Goal: Ask a question

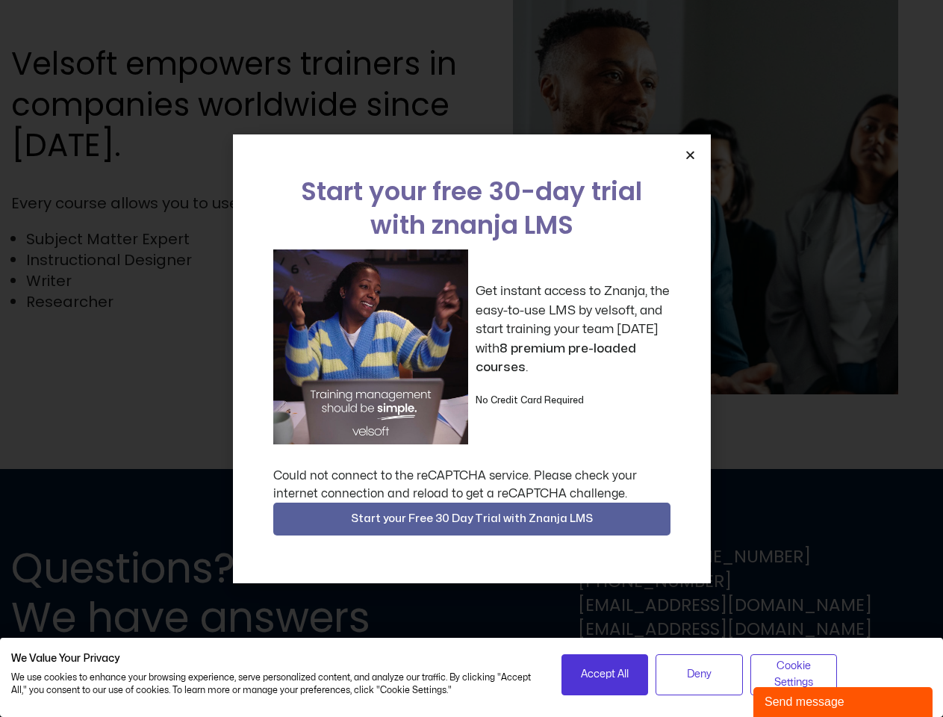
click at [471, 358] on div "Get instant access to Znanja, the easy-to-use LMS by velsoft, and start trainin…" at bounding box center [471, 346] width 397 height 195
click at [690, 155] on icon "Close" at bounding box center [690, 154] width 11 height 11
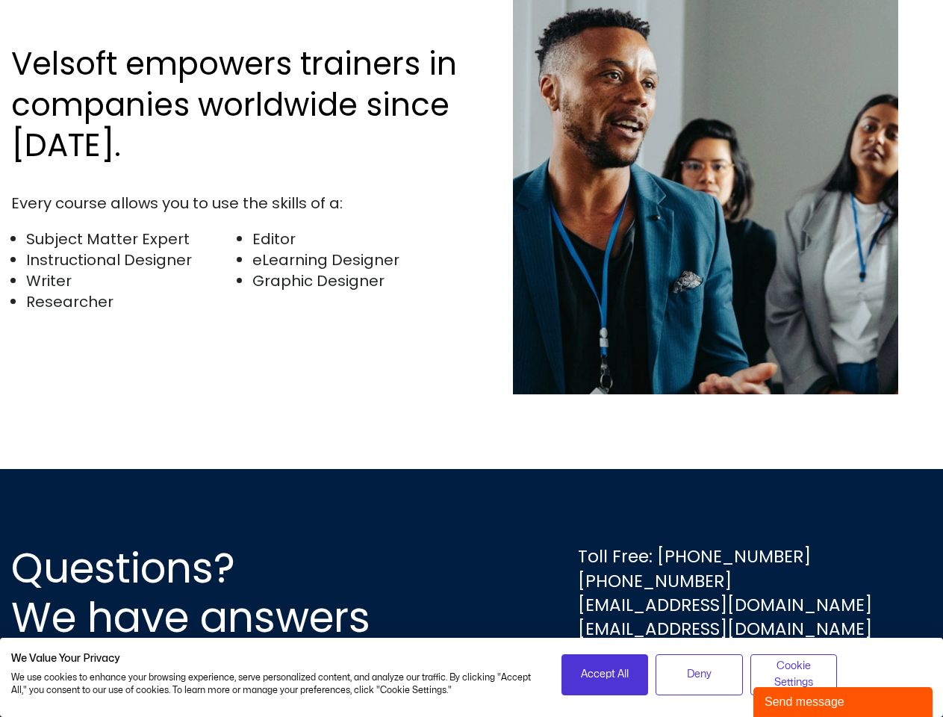
click at [472, 519] on div "Questions? We have answers Toll Free: [PHONE_NUMBER] [PHONE_NUMBER] [EMAIL_ADDR…" at bounding box center [471, 593] width 943 height 248
click at [605, 674] on span "Accept All" at bounding box center [605, 674] width 48 height 16
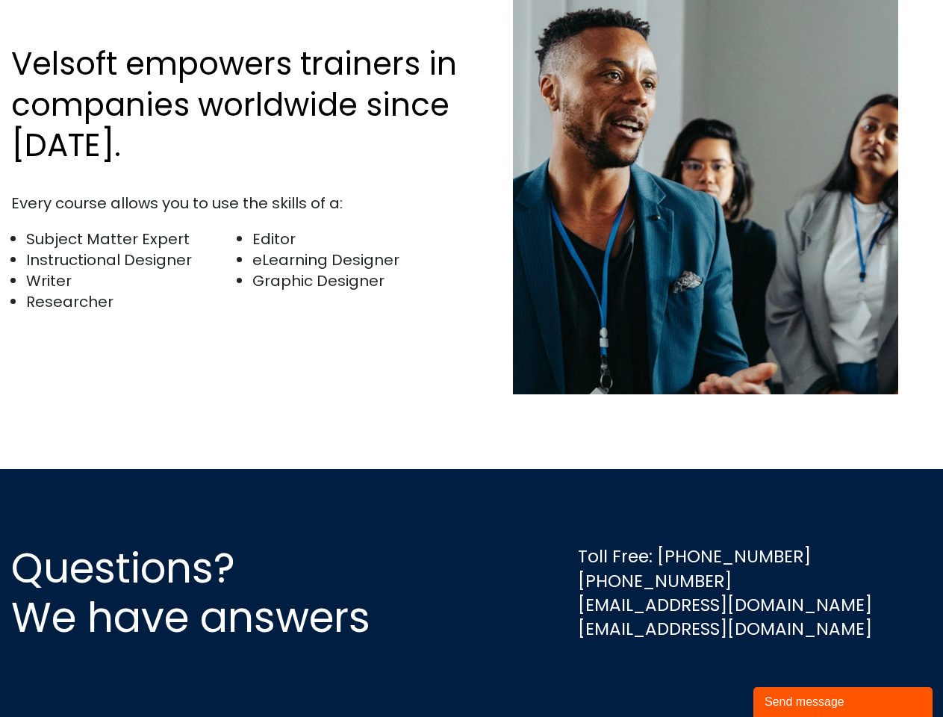
click at [699, 674] on div "Questions? We have answers Toll Free: [PHONE_NUMBER] [PHONE_NUMBER] [EMAIL_ADDR…" at bounding box center [471, 593] width 943 height 248
click at [794, 674] on div "Questions? We have answers Toll Free: [PHONE_NUMBER] [PHONE_NUMBER] [EMAIL_ADDR…" at bounding box center [471, 593] width 943 height 248
click at [843, 702] on div "Send message" at bounding box center [843, 702] width 157 height 18
